Goal: Information Seeking & Learning: Learn about a topic

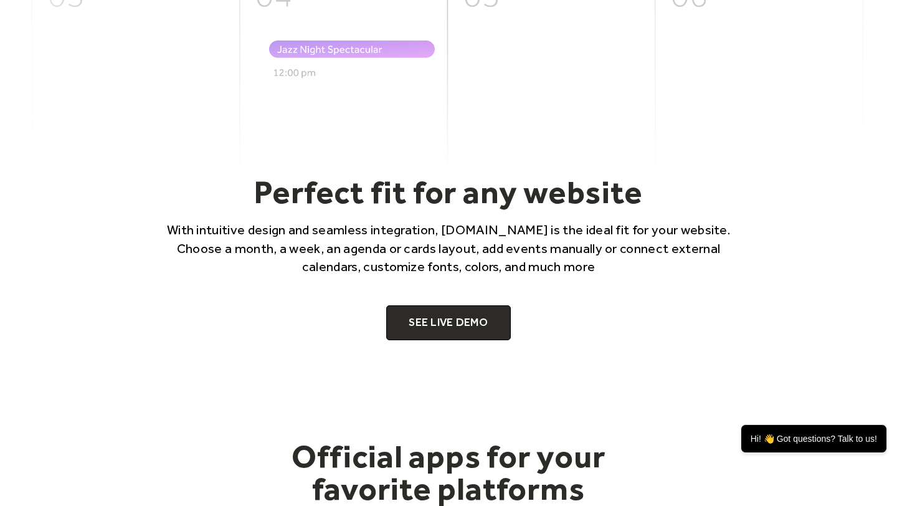
scroll to position [674, 0]
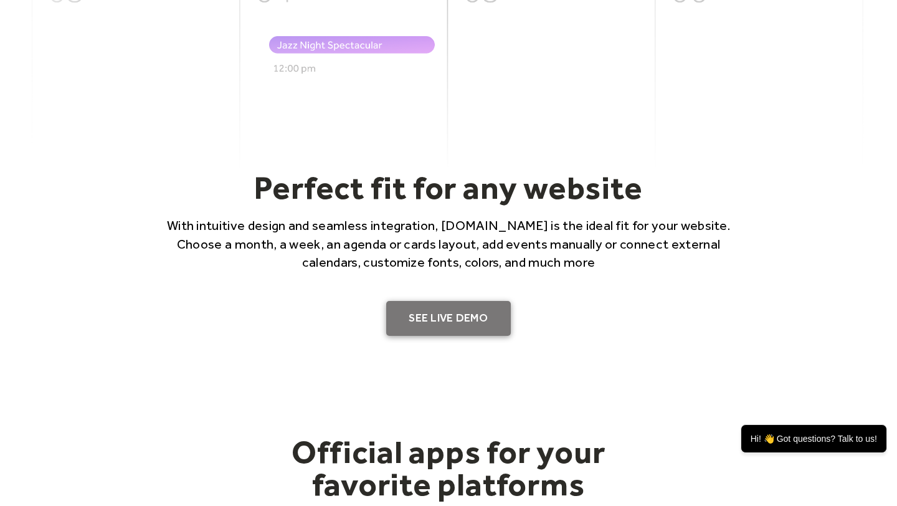
click at [416, 315] on link "SEE LIVE DEMO" at bounding box center [448, 318] width 125 height 35
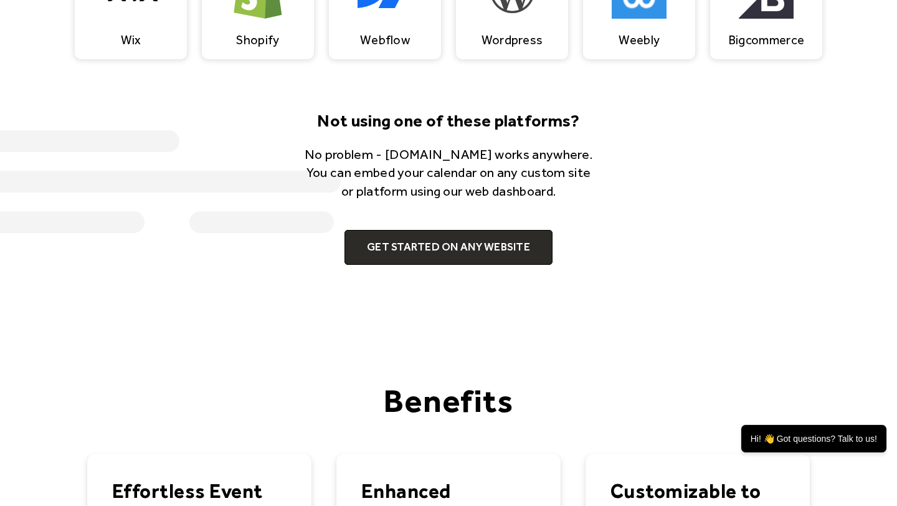
scroll to position [1368, 0]
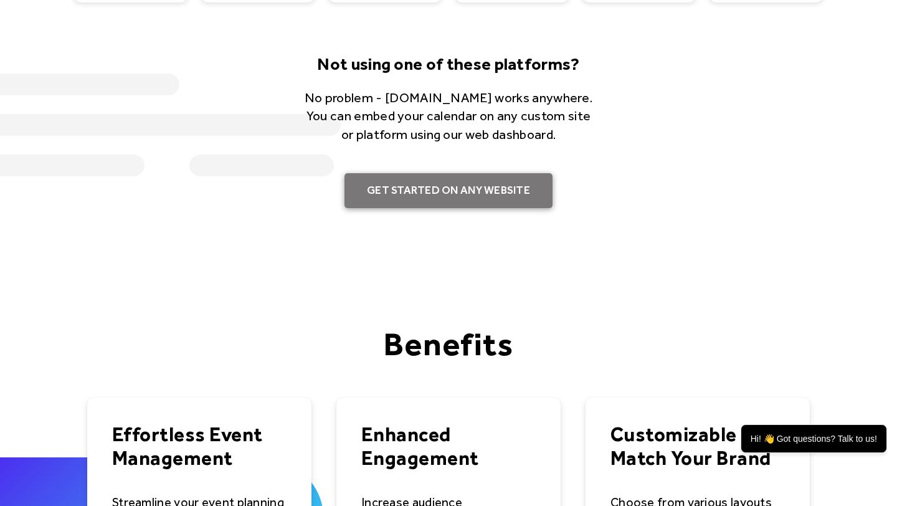
click at [408, 193] on link "Get Started on Any Website" at bounding box center [449, 190] width 208 height 35
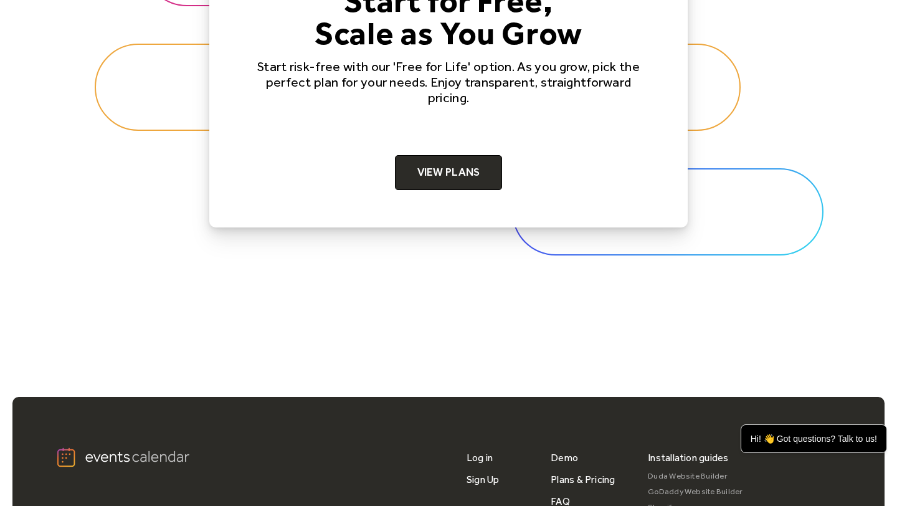
scroll to position [3970, 0]
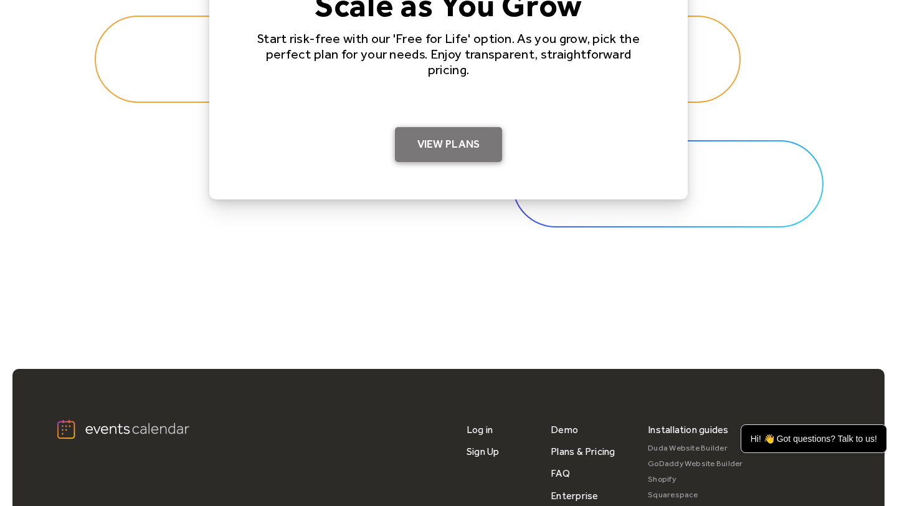
click at [436, 148] on link "View Plans" at bounding box center [449, 144] width 108 height 35
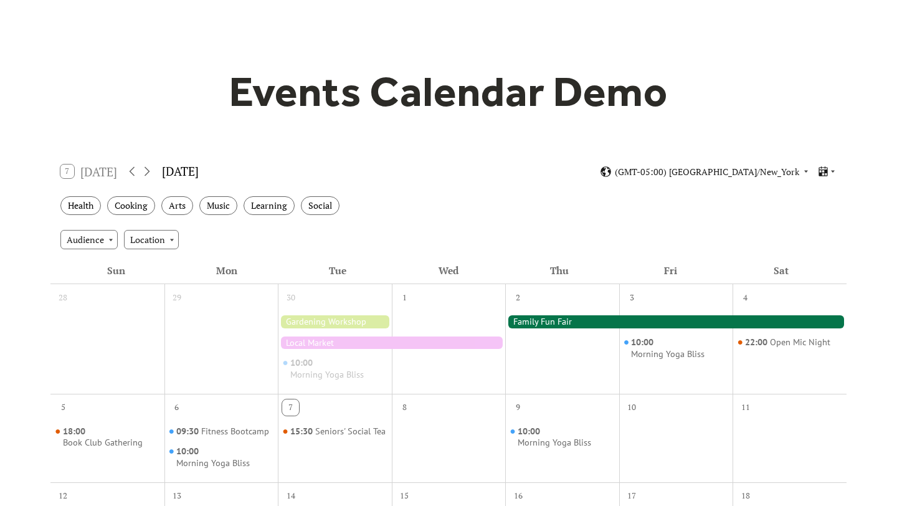
scroll to position [58, 0]
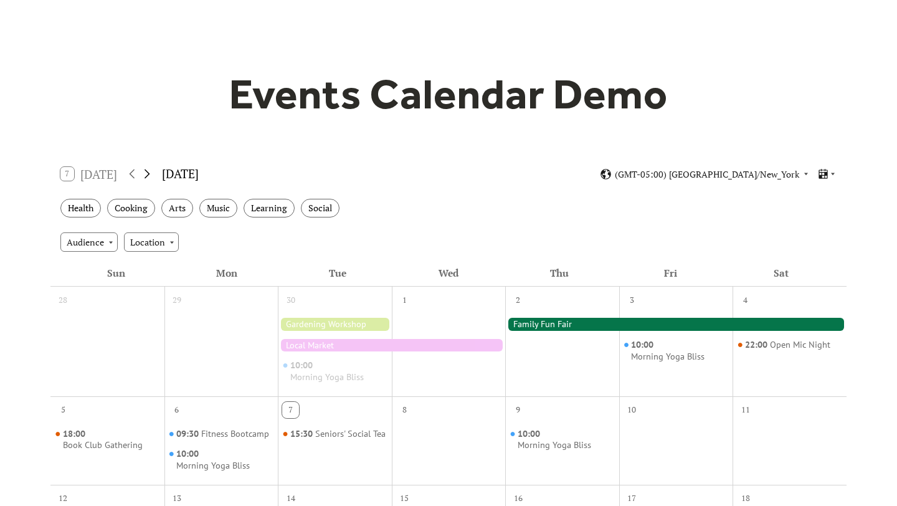
click at [150, 170] on icon at bounding box center [147, 173] width 15 height 15
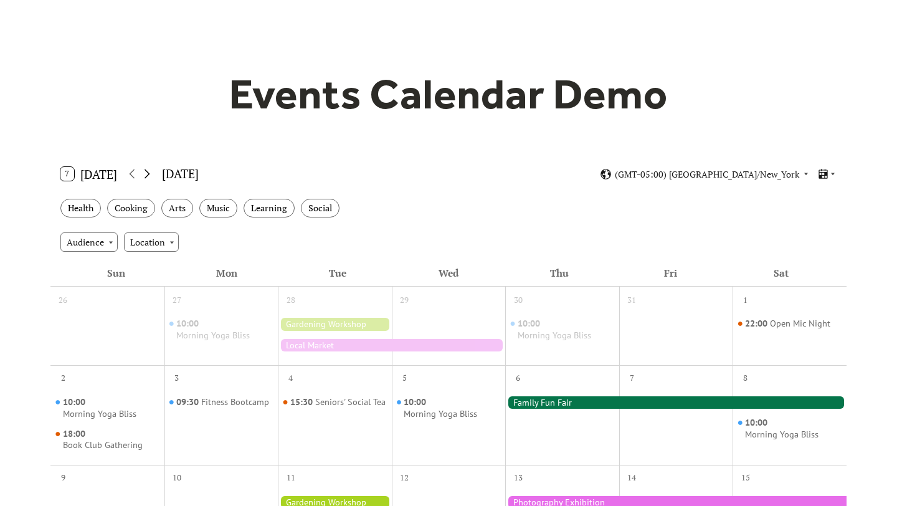
click at [150, 170] on icon at bounding box center [147, 173] width 15 height 15
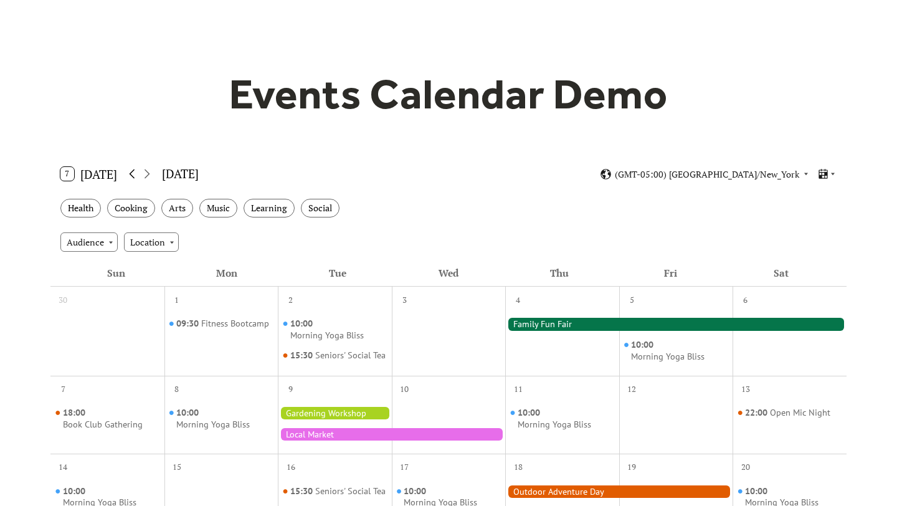
click at [136, 171] on icon at bounding box center [132, 173] width 15 height 15
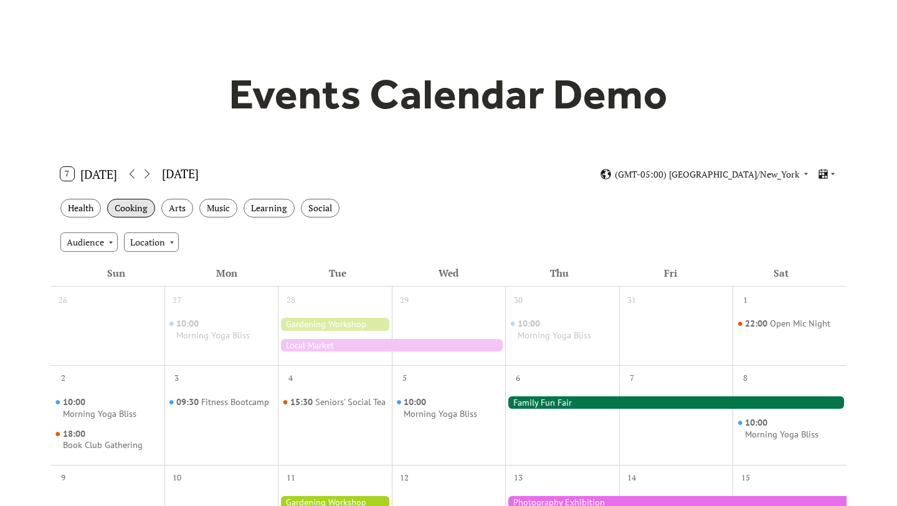
click at [129, 204] on div "Cooking" at bounding box center [131, 208] width 48 height 19
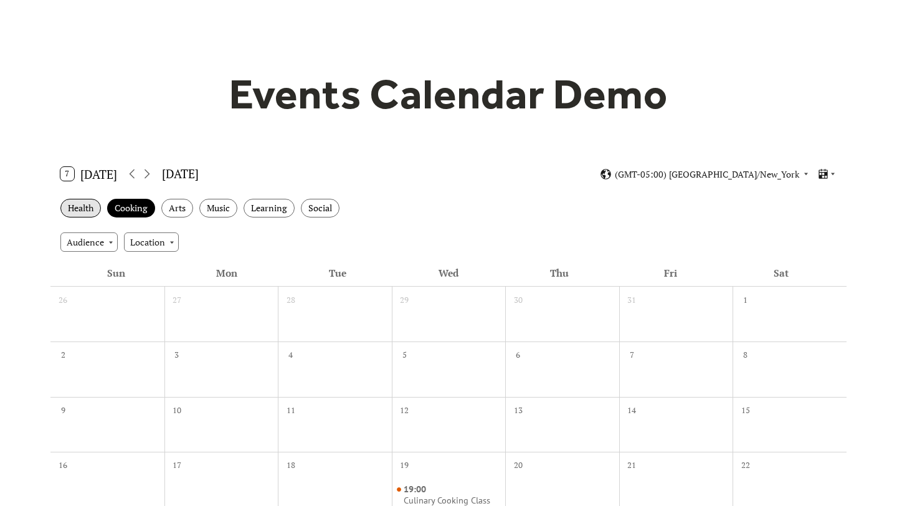
click at [85, 206] on div "Health" at bounding box center [80, 208] width 41 height 19
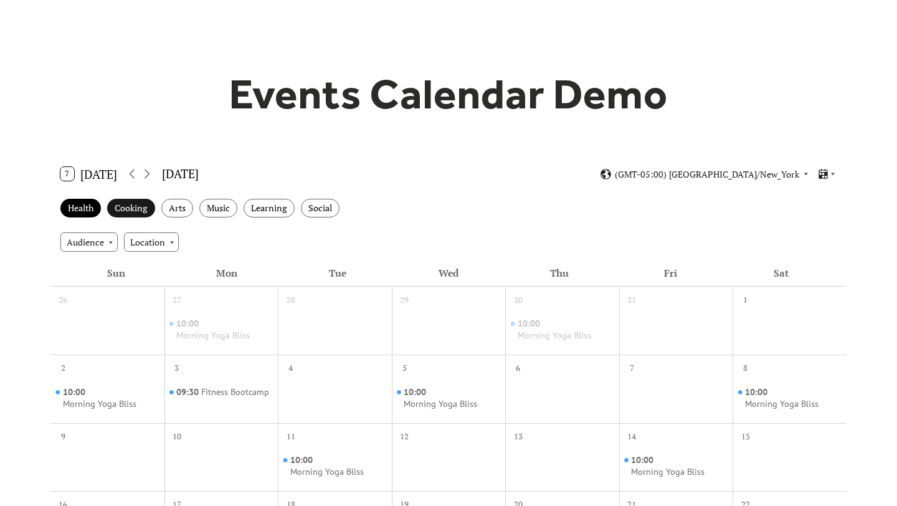
click at [128, 203] on div "Cooking" at bounding box center [131, 208] width 48 height 19
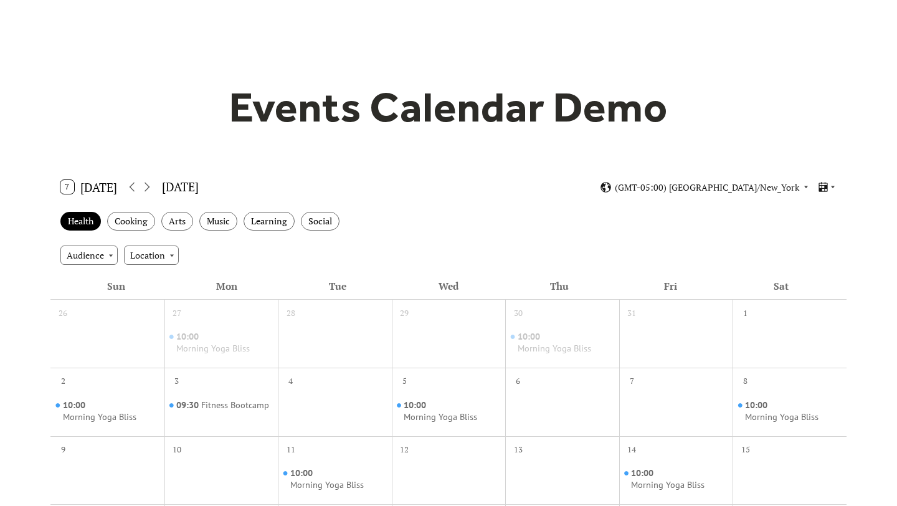
scroll to position [41, 0]
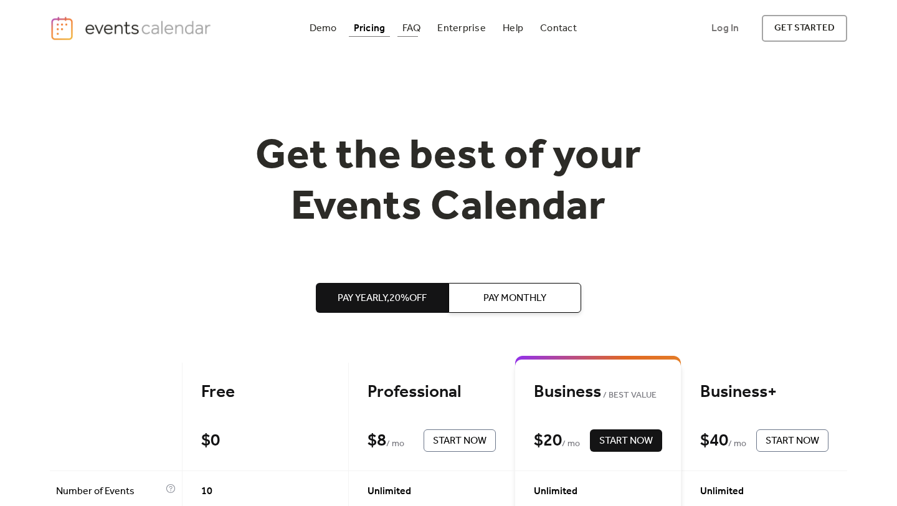
click at [406, 27] on div "FAQ" at bounding box center [412, 28] width 19 height 7
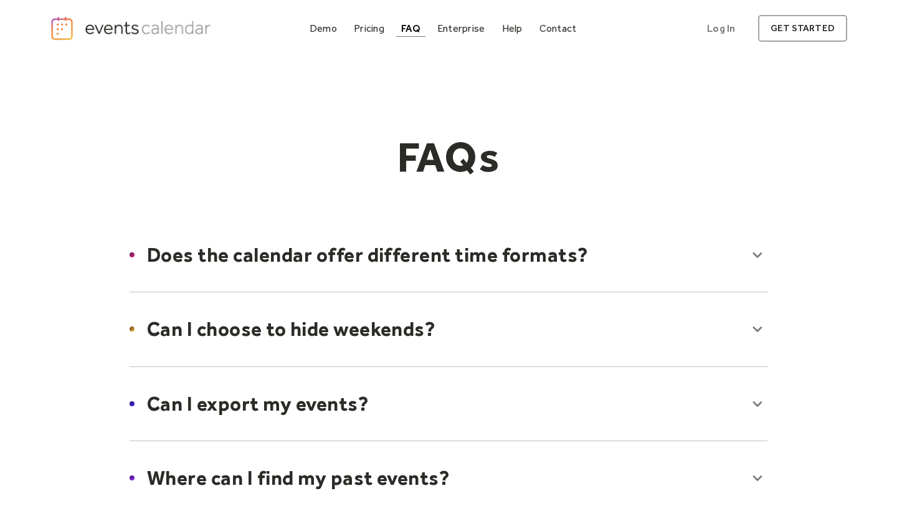
click at [756, 262] on div at bounding box center [448, 255] width 663 height 76
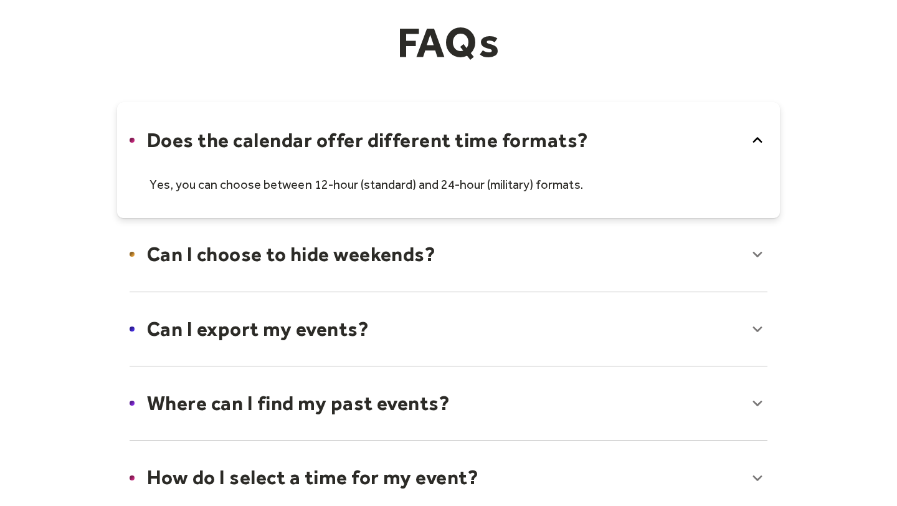
scroll to position [123, 0]
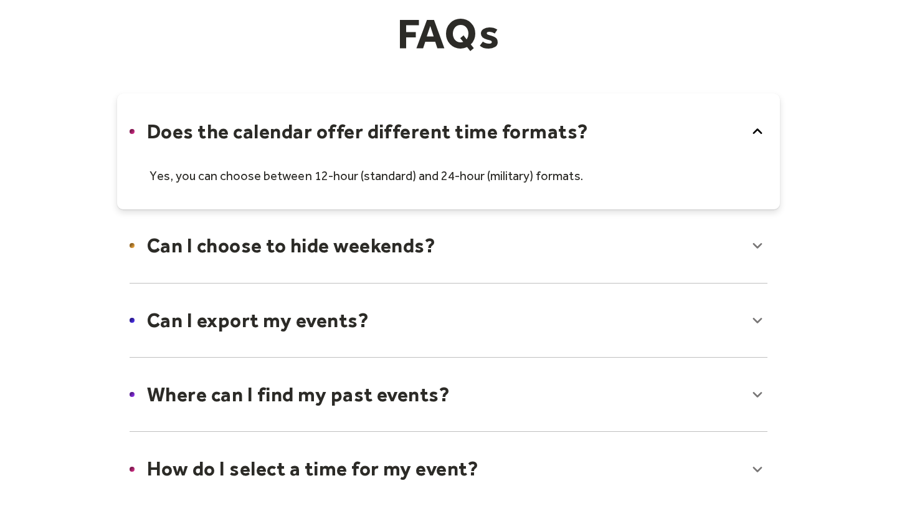
click at [325, 231] on div at bounding box center [448, 246] width 663 height 76
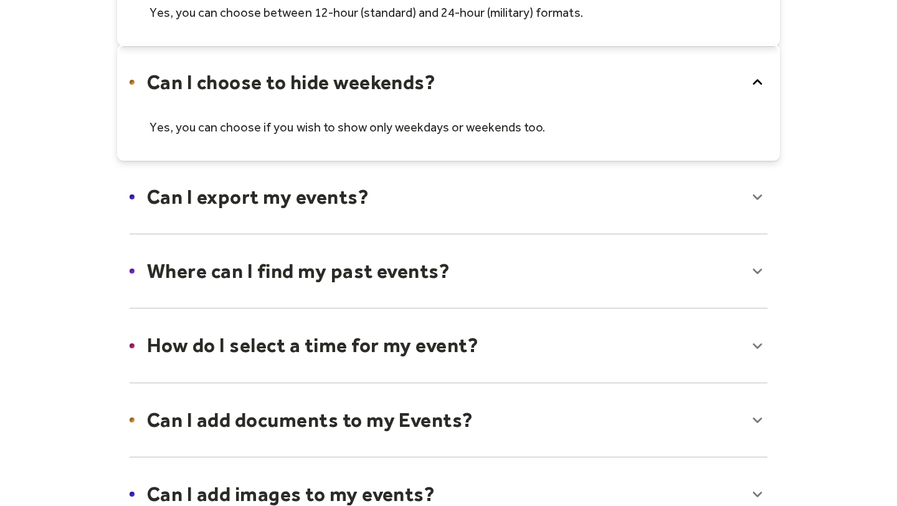
scroll to position [293, 0]
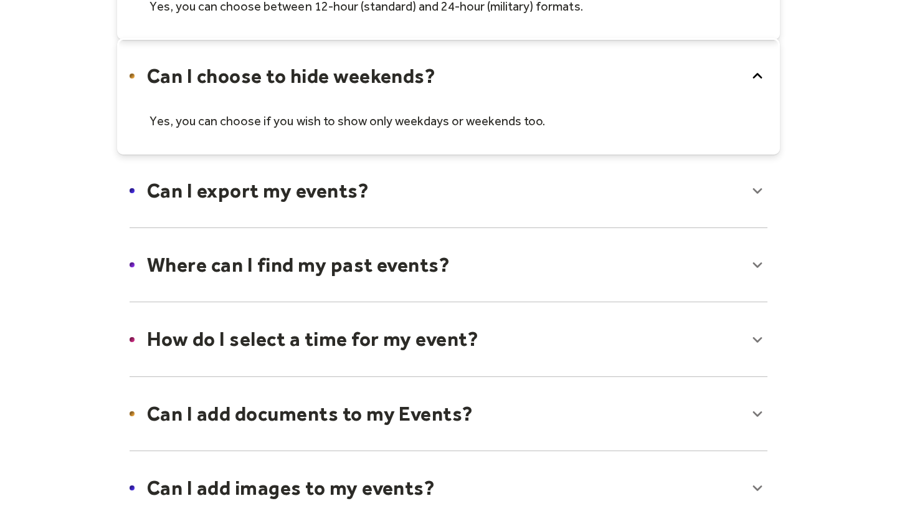
click at [199, 191] on div at bounding box center [448, 191] width 663 height 76
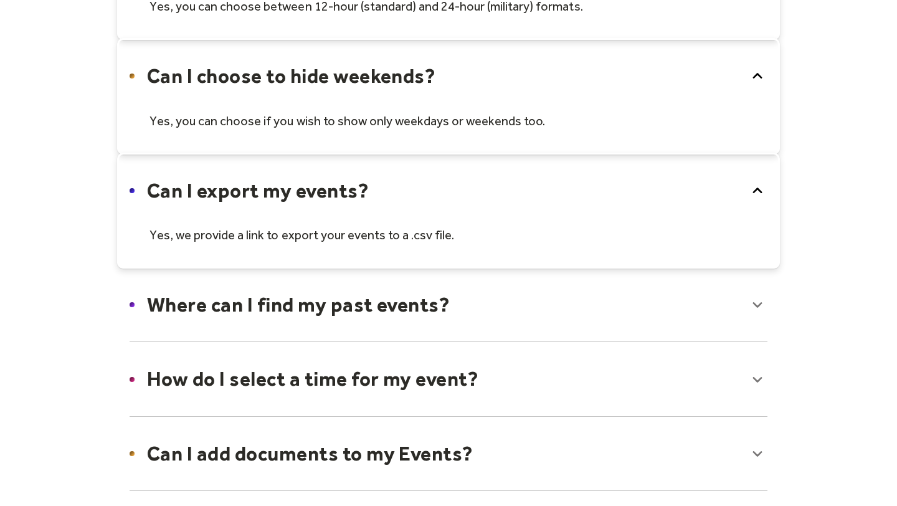
click at [199, 302] on div at bounding box center [448, 305] width 663 height 76
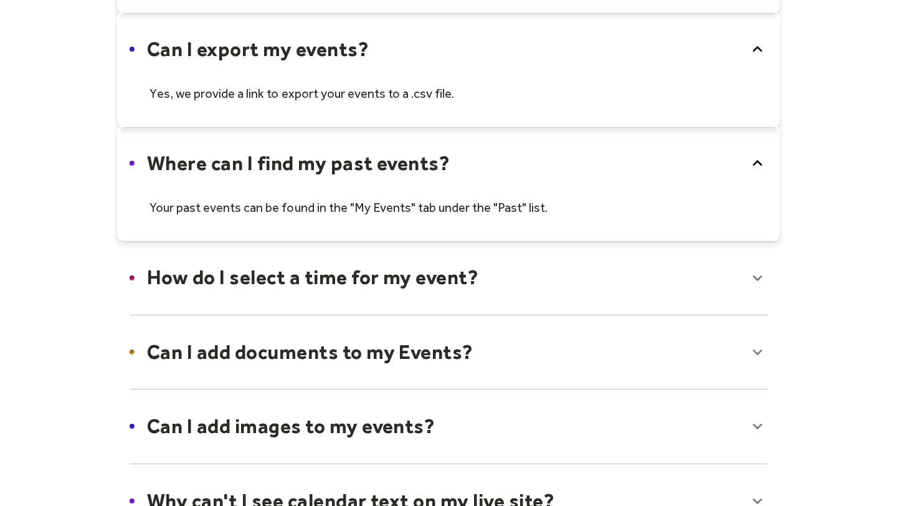
scroll to position [436, 0]
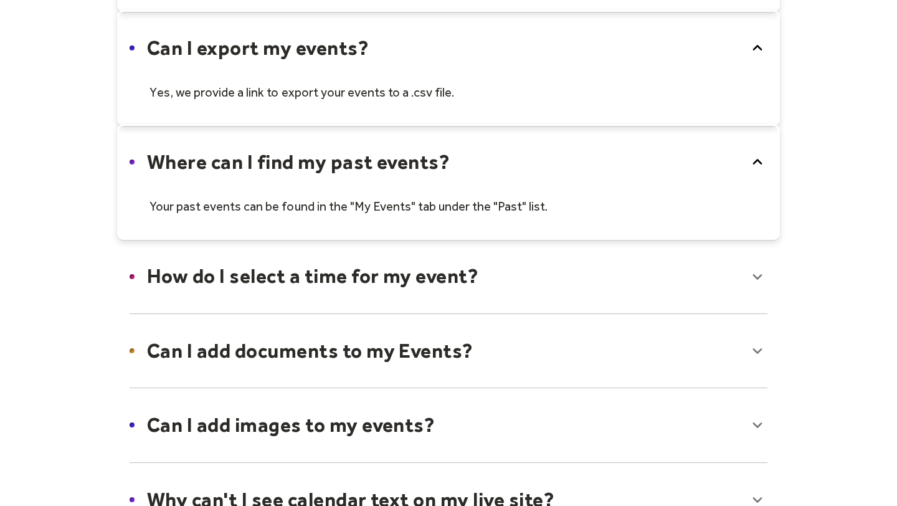
click at [201, 281] on div at bounding box center [448, 276] width 663 height 76
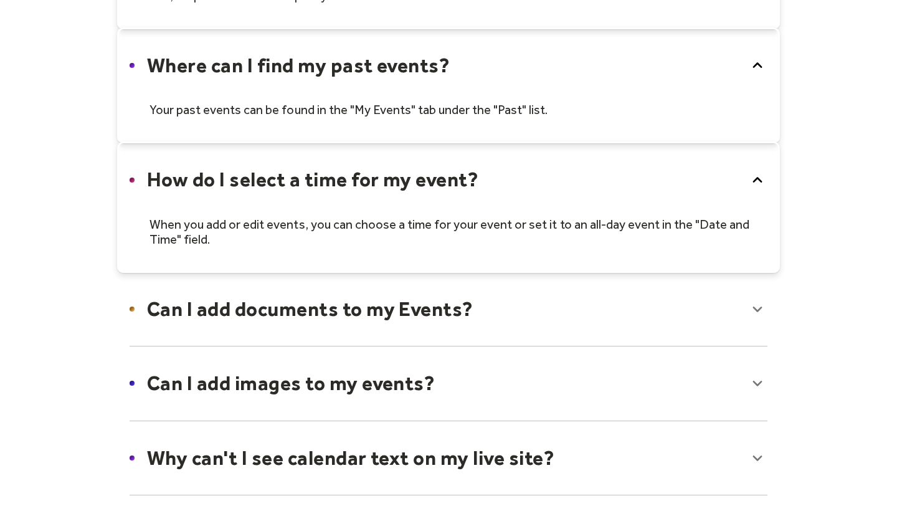
scroll to position [533, 0]
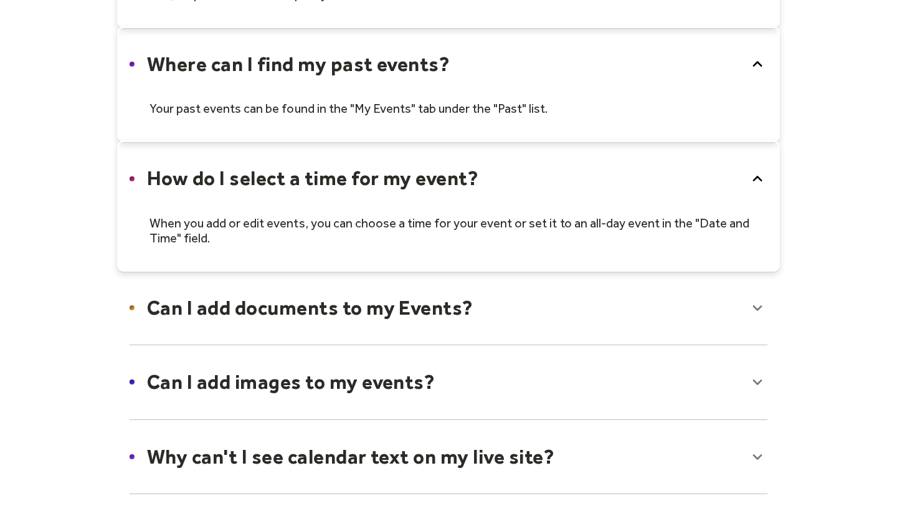
click at [232, 312] on div at bounding box center [448, 308] width 663 height 76
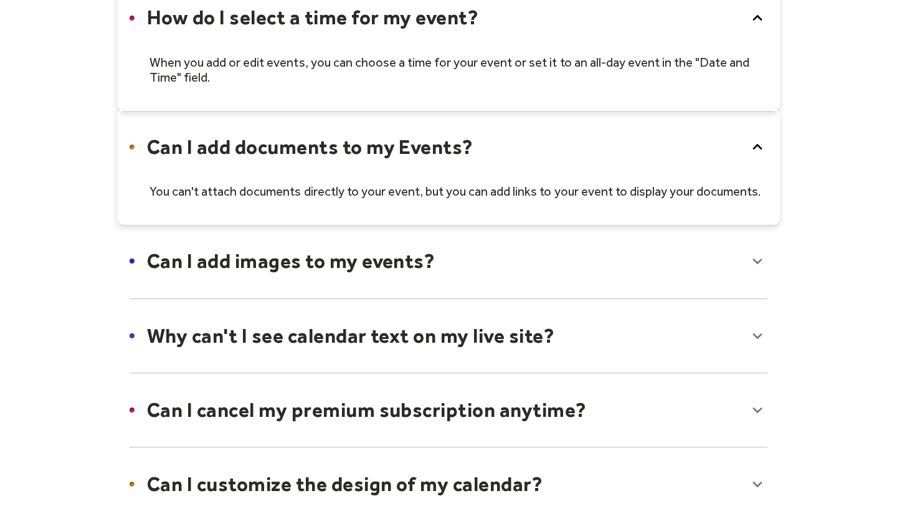
scroll to position [708, 0]
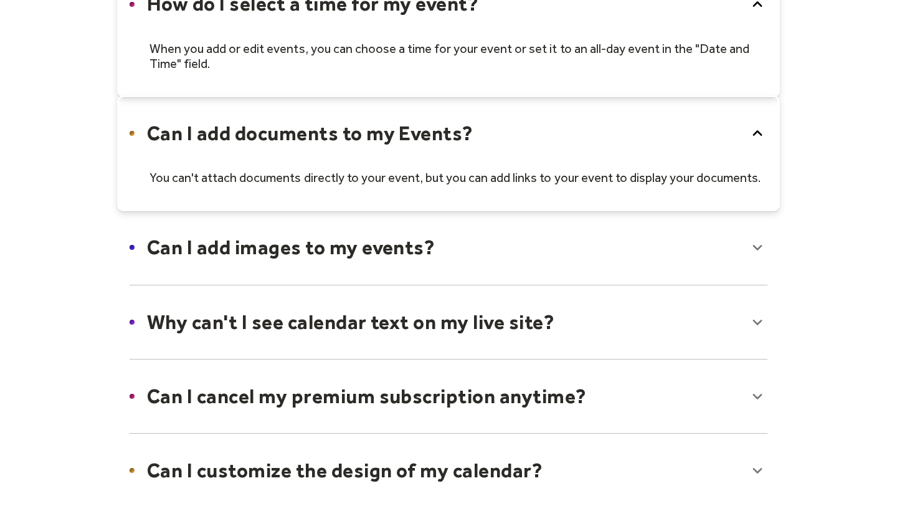
click at [327, 252] on div at bounding box center [448, 247] width 663 height 76
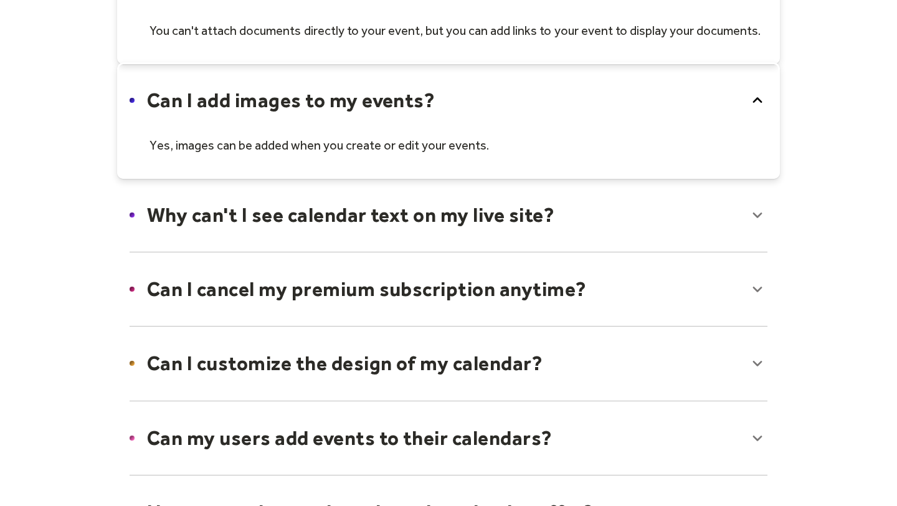
scroll to position [868, 0]
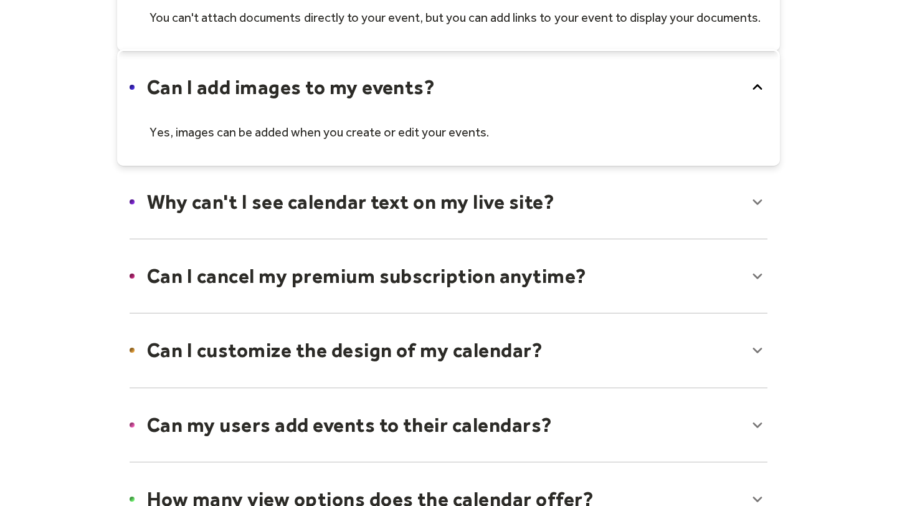
click at [237, 203] on div at bounding box center [448, 202] width 663 height 76
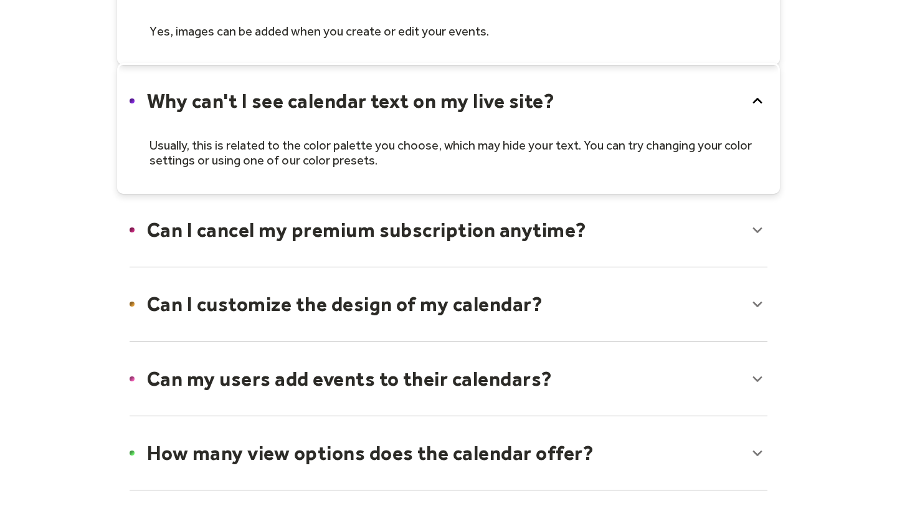
scroll to position [977, 0]
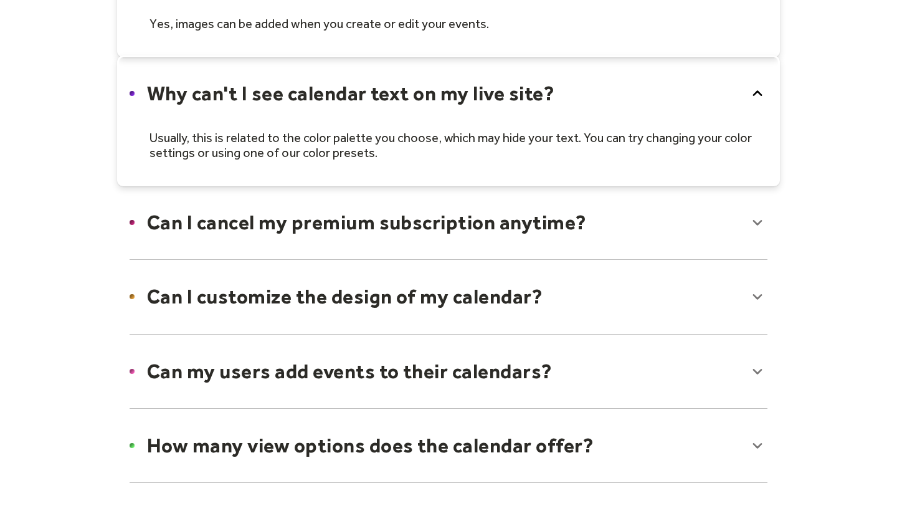
click at [237, 222] on div at bounding box center [448, 222] width 663 height 76
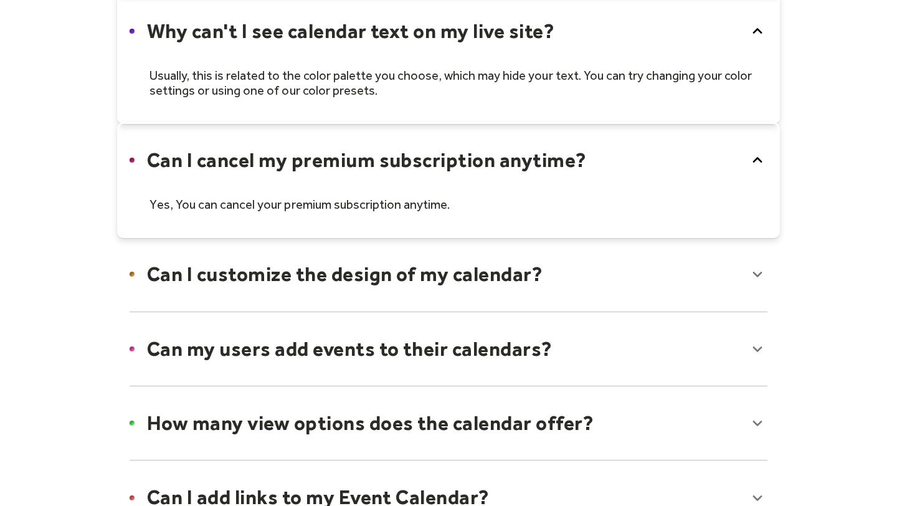
scroll to position [1064, 0]
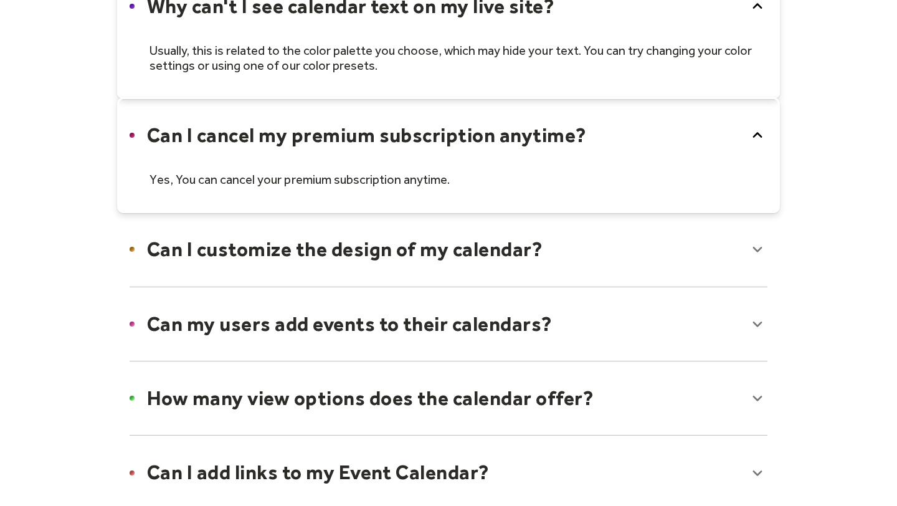
click at [236, 244] on div at bounding box center [448, 249] width 663 height 76
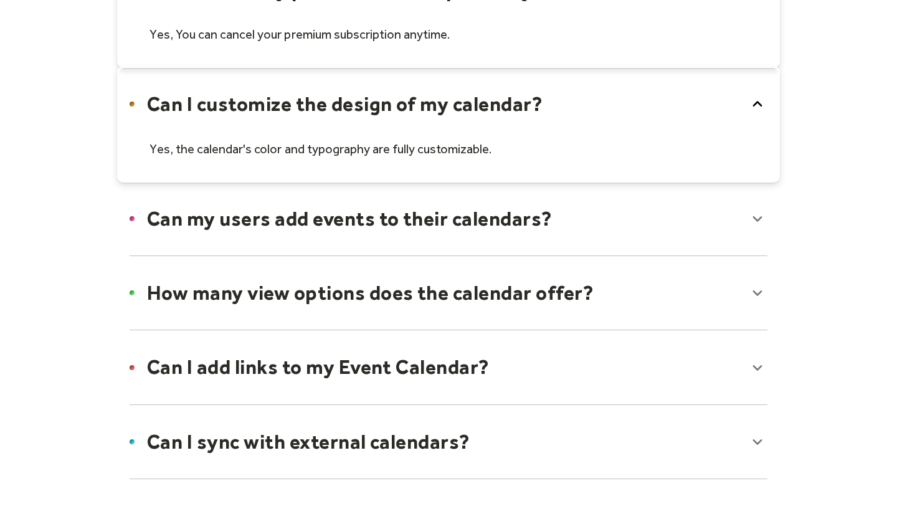
scroll to position [1211, 0]
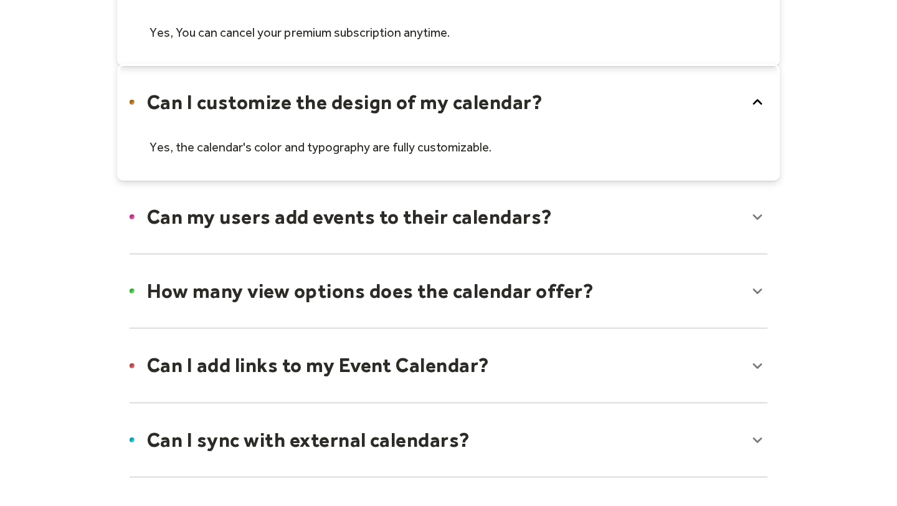
click at [204, 230] on div at bounding box center [448, 217] width 663 height 76
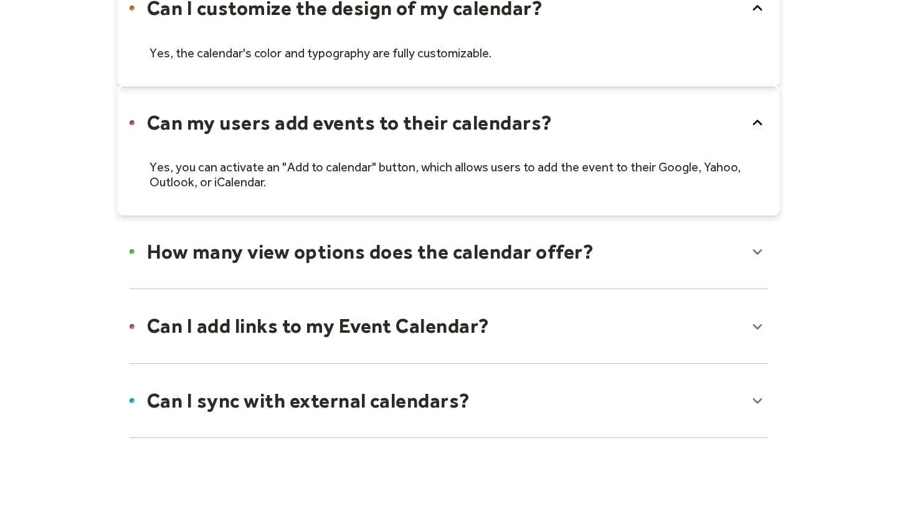
scroll to position [1307, 0]
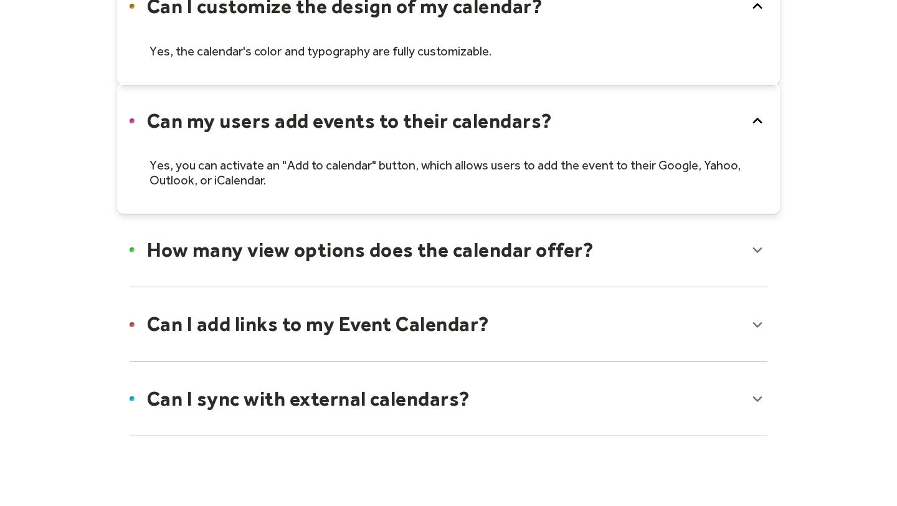
click at [186, 251] on div at bounding box center [448, 250] width 663 height 76
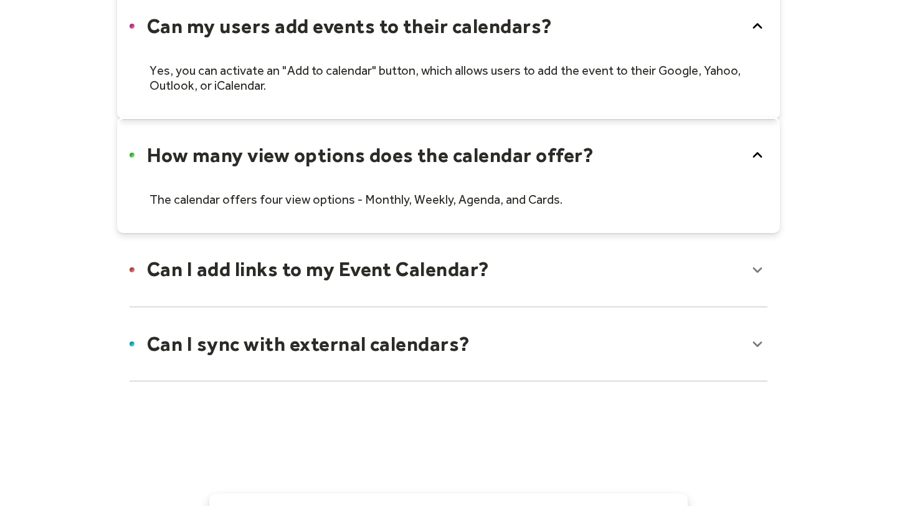
scroll to position [1413, 0]
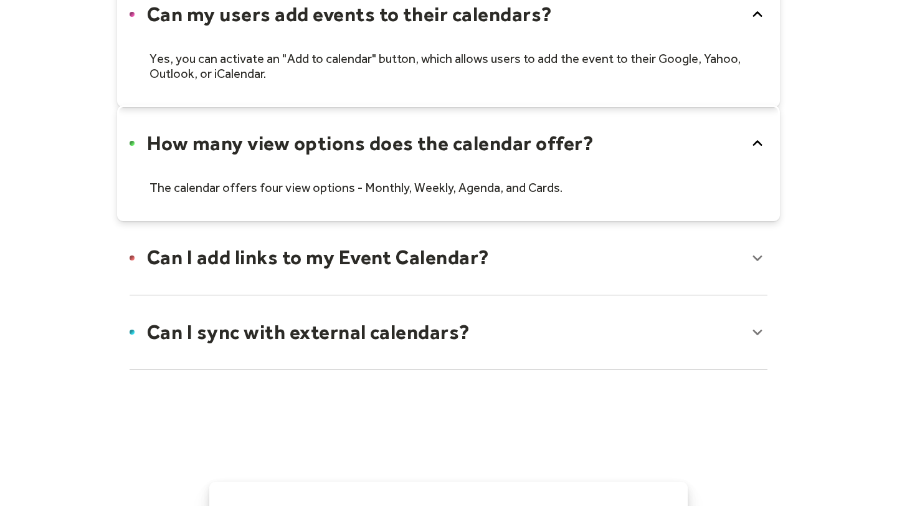
click at [206, 323] on div at bounding box center [448, 332] width 663 height 76
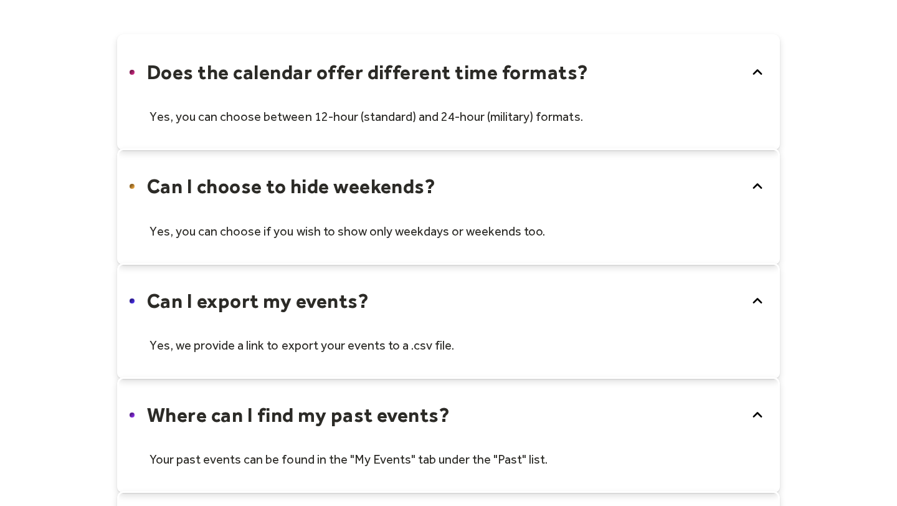
scroll to position [0, 0]
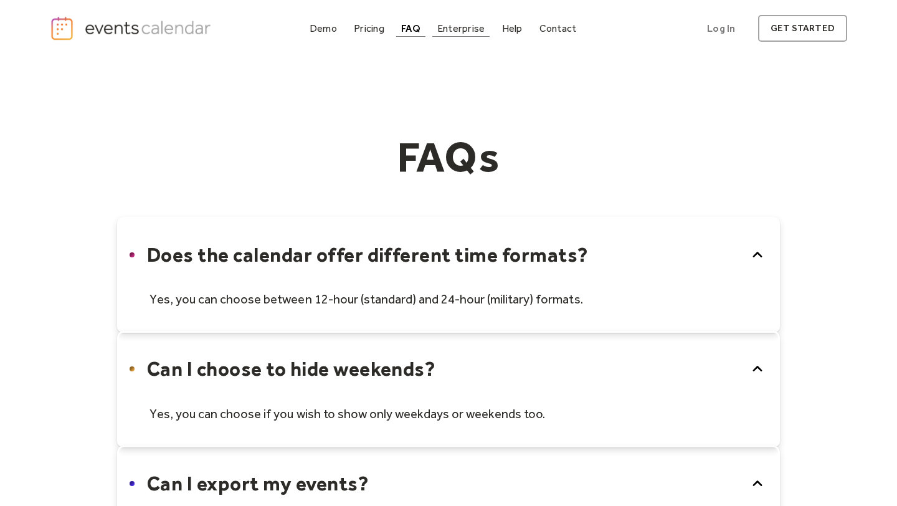
click at [461, 26] on div "Enterprise" at bounding box center [460, 28] width 47 height 7
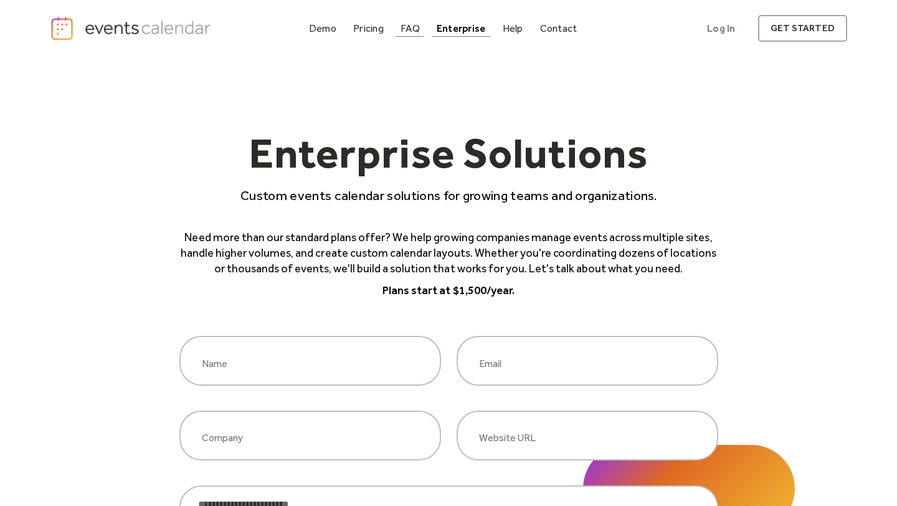
click at [416, 32] on div "FAQ" at bounding box center [410, 28] width 19 height 7
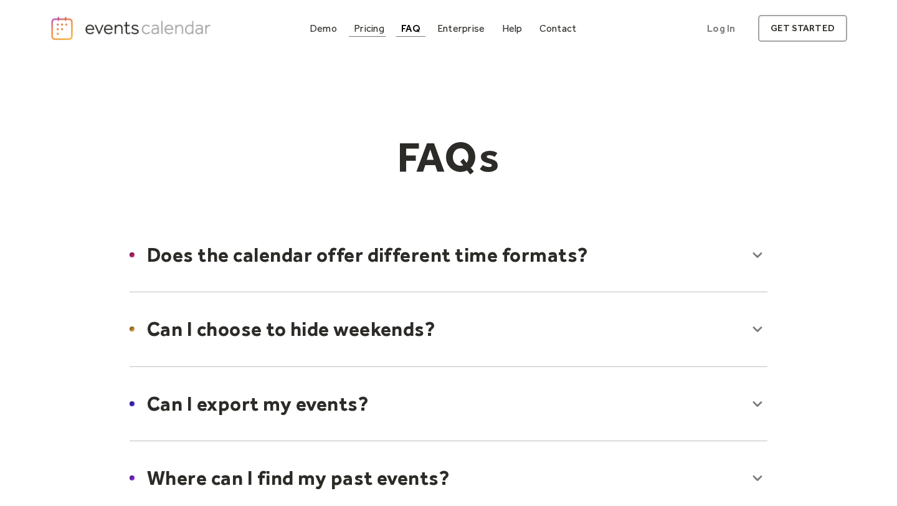
click at [383, 31] on div "Pricing" at bounding box center [369, 28] width 31 height 7
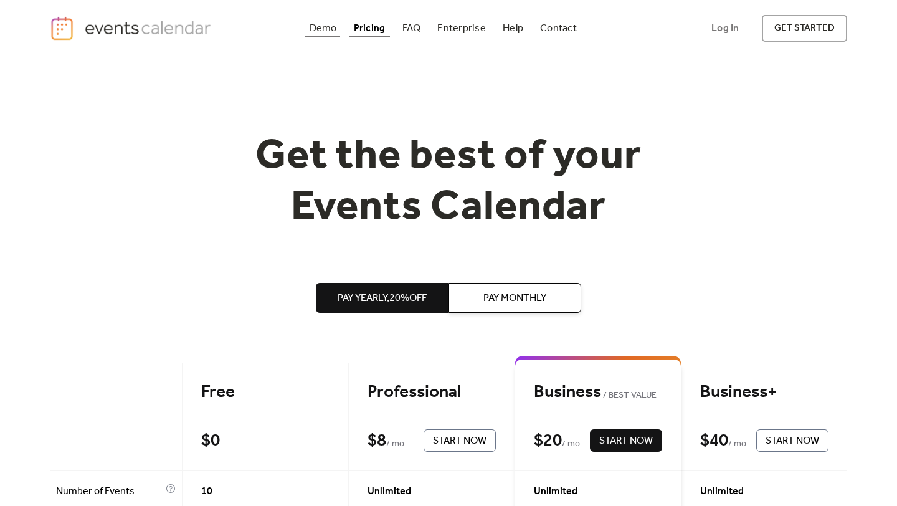
click at [319, 25] on div "Demo" at bounding box center [323, 28] width 27 height 7
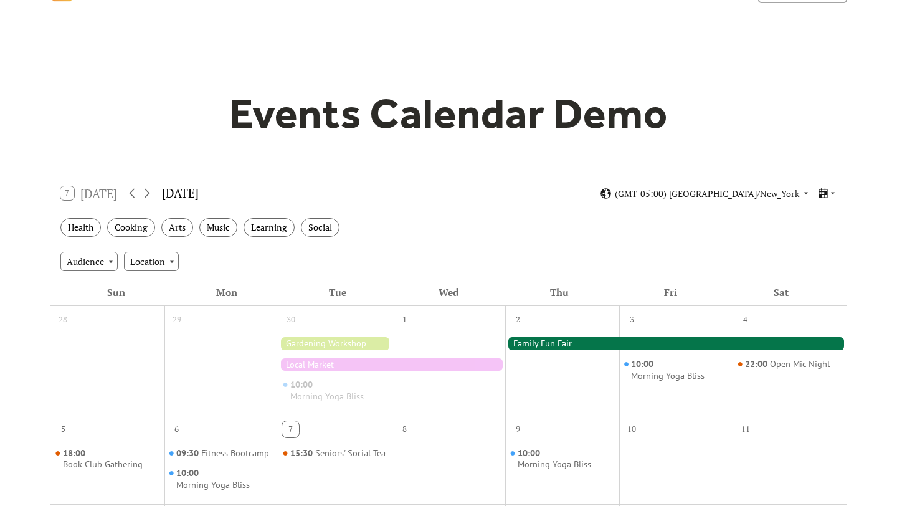
scroll to position [43, 0]
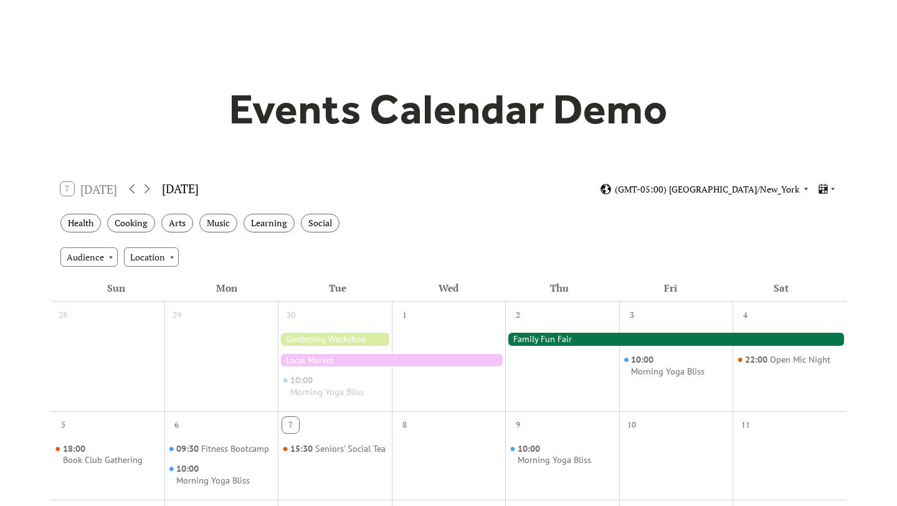
click at [807, 188] on icon at bounding box center [807, 189] width 4 height 2
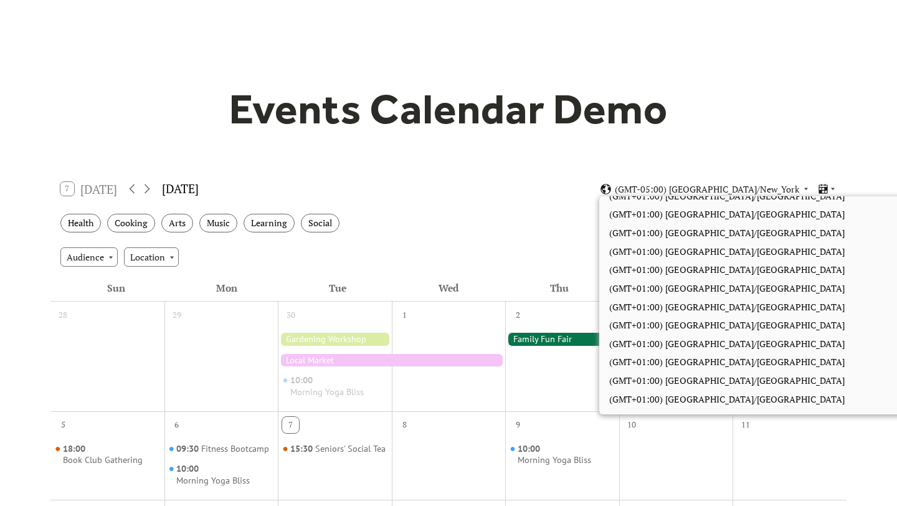
scroll to position [2138, 0]
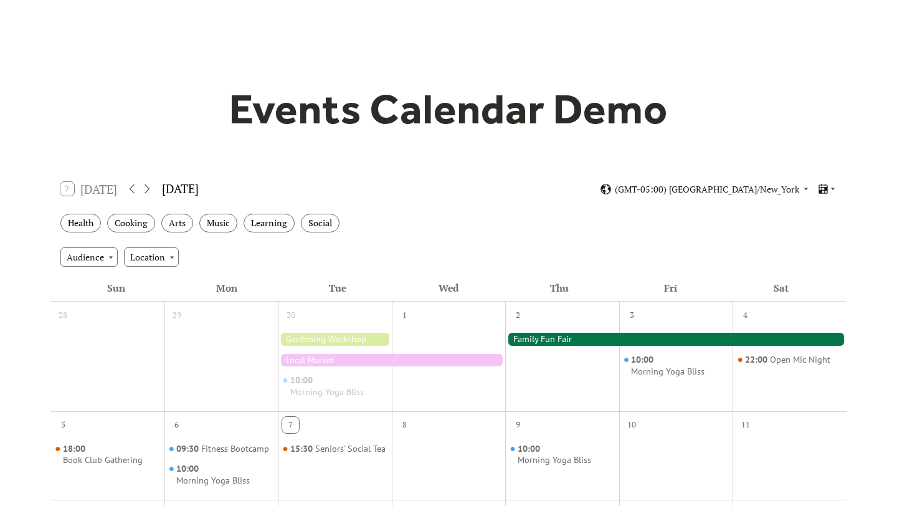
click at [522, 239] on div "Health Cooking Arts Music Learning Social" at bounding box center [448, 223] width 796 height 34
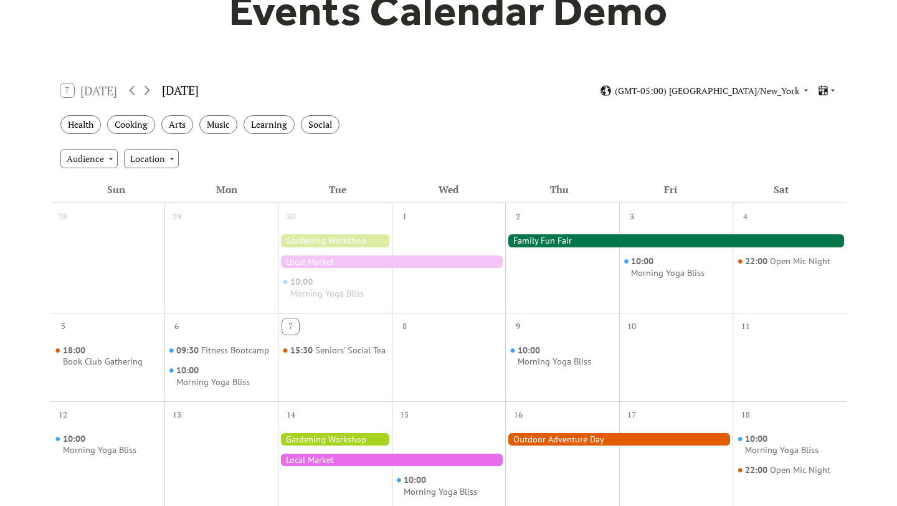
scroll to position [363, 0]
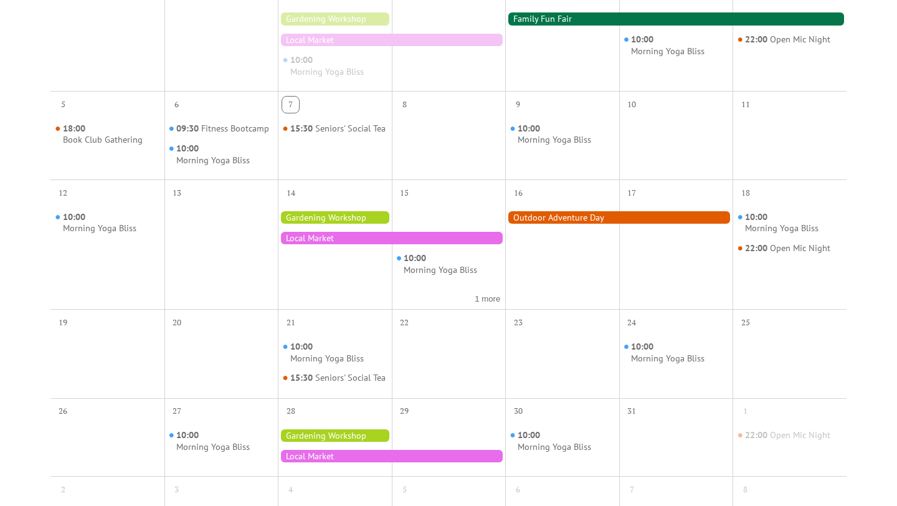
click at [363, 221] on div at bounding box center [335, 217] width 114 height 12
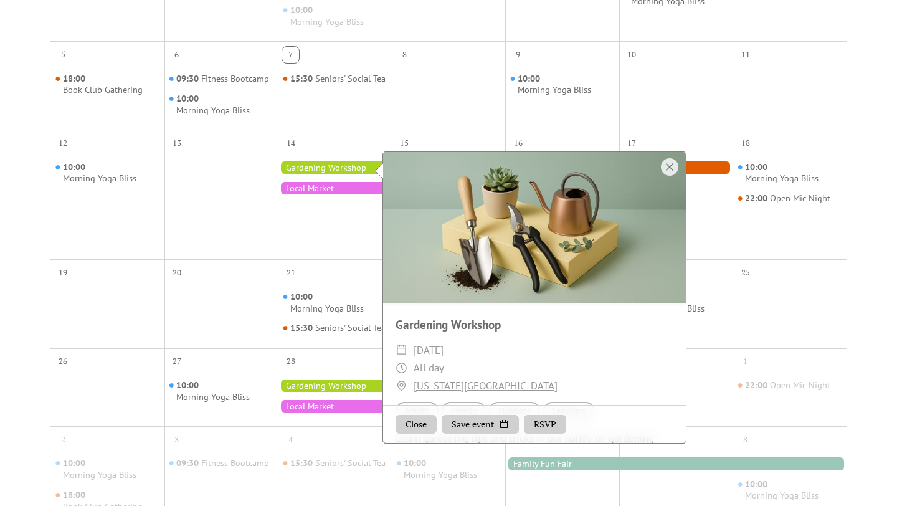
scroll to position [414, 0]
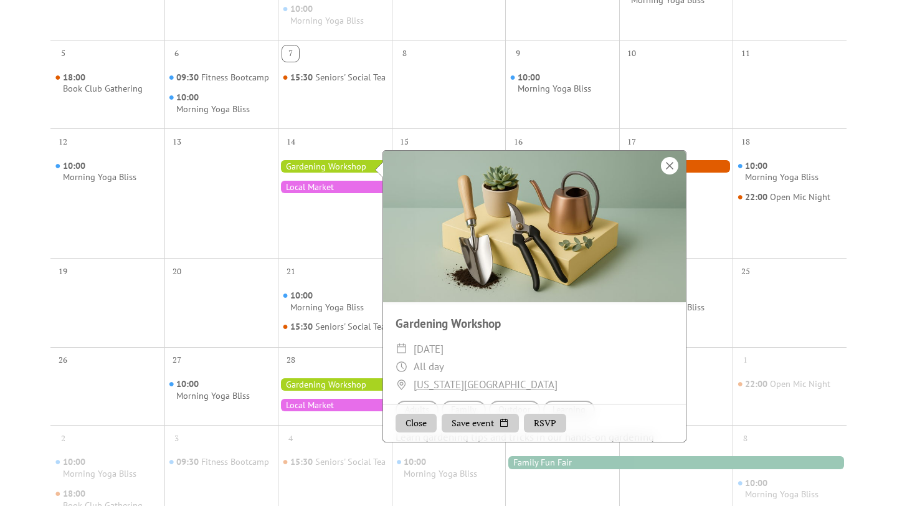
click at [669, 165] on div at bounding box center [669, 165] width 17 height 17
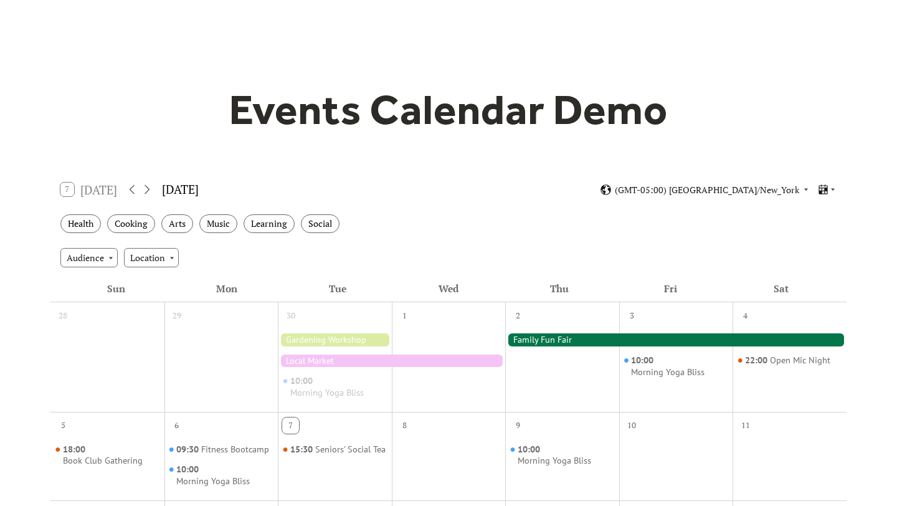
scroll to position [0, 0]
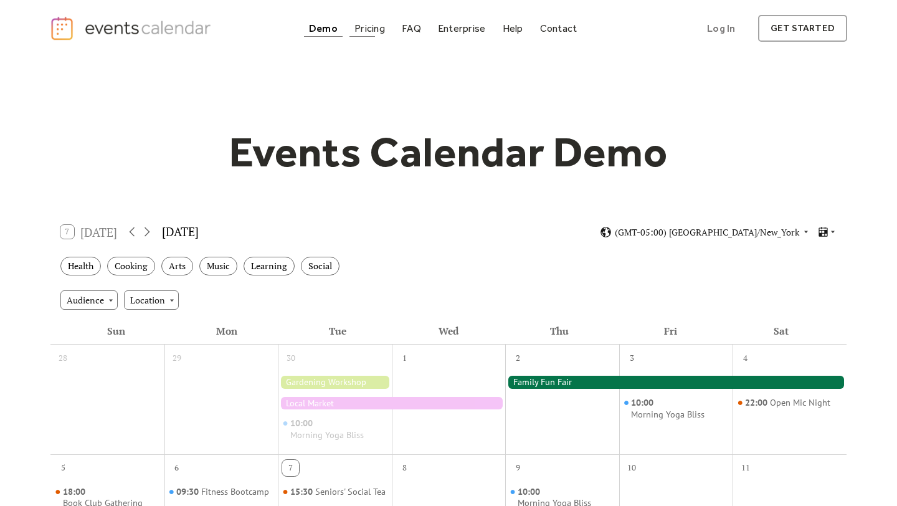
click at [371, 36] on div at bounding box center [363, 36] width 26 height 1
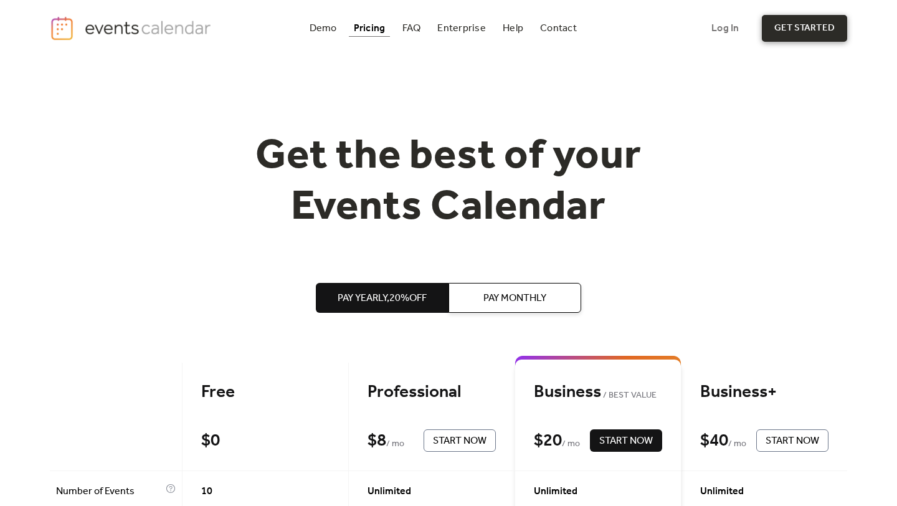
click at [793, 25] on link "get started" at bounding box center [804, 28] width 85 height 27
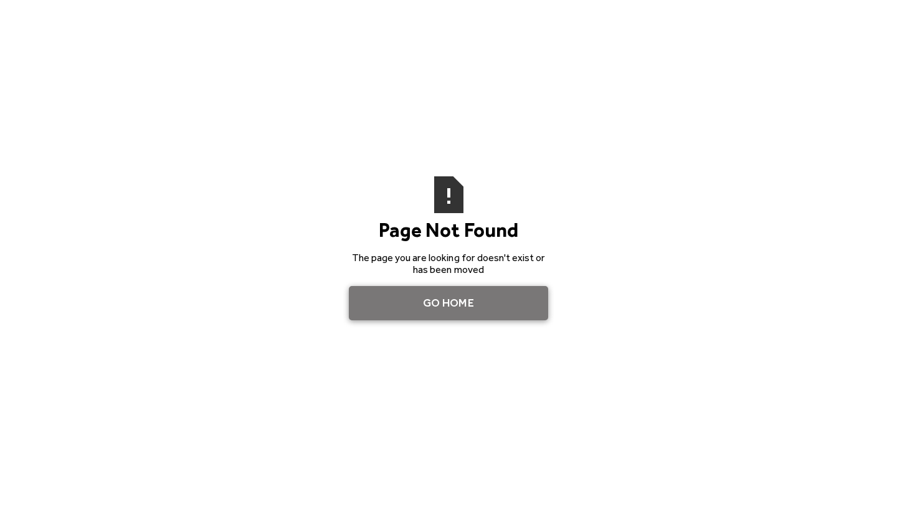
click at [531, 299] on link "Go Home" at bounding box center [448, 303] width 199 height 35
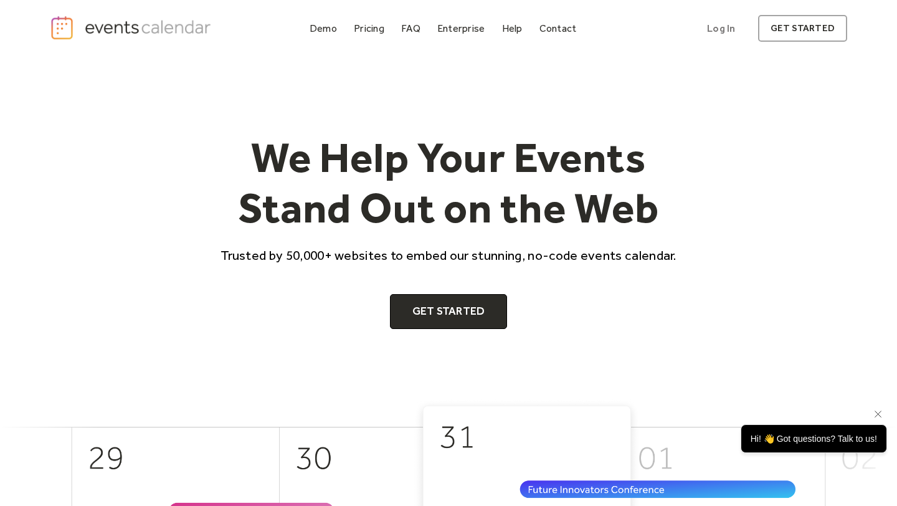
click at [798, 437] on div "Hi! 👋 Got questions? Talk to us!" at bounding box center [814, 438] width 146 height 29
